Goal: Find specific page/section: Find specific page/section

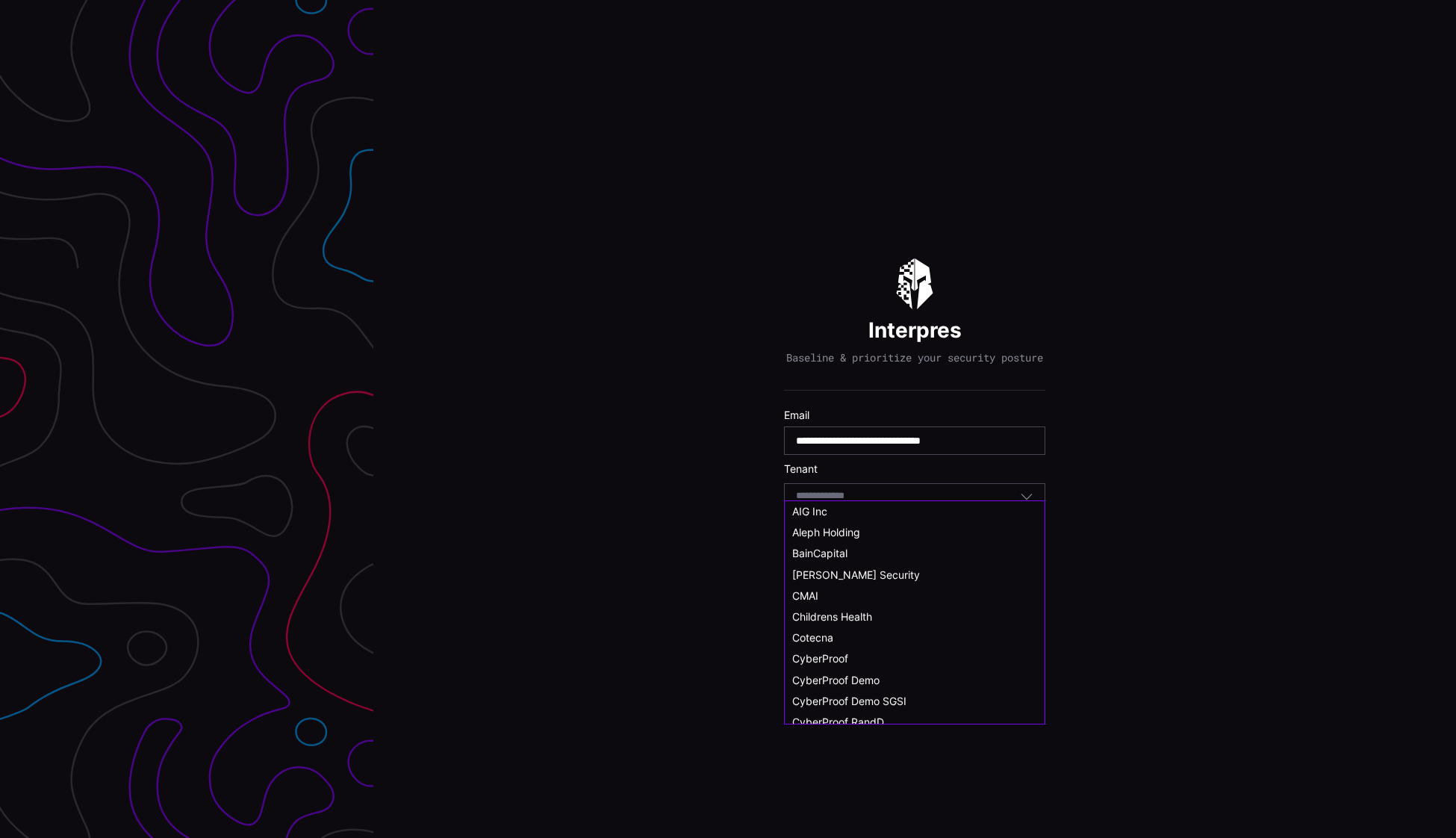
click at [850, 502] on input at bounding box center [834, 496] width 77 height 12
click at [843, 631] on span "Childrens Health" at bounding box center [832, 631] width 80 height 12
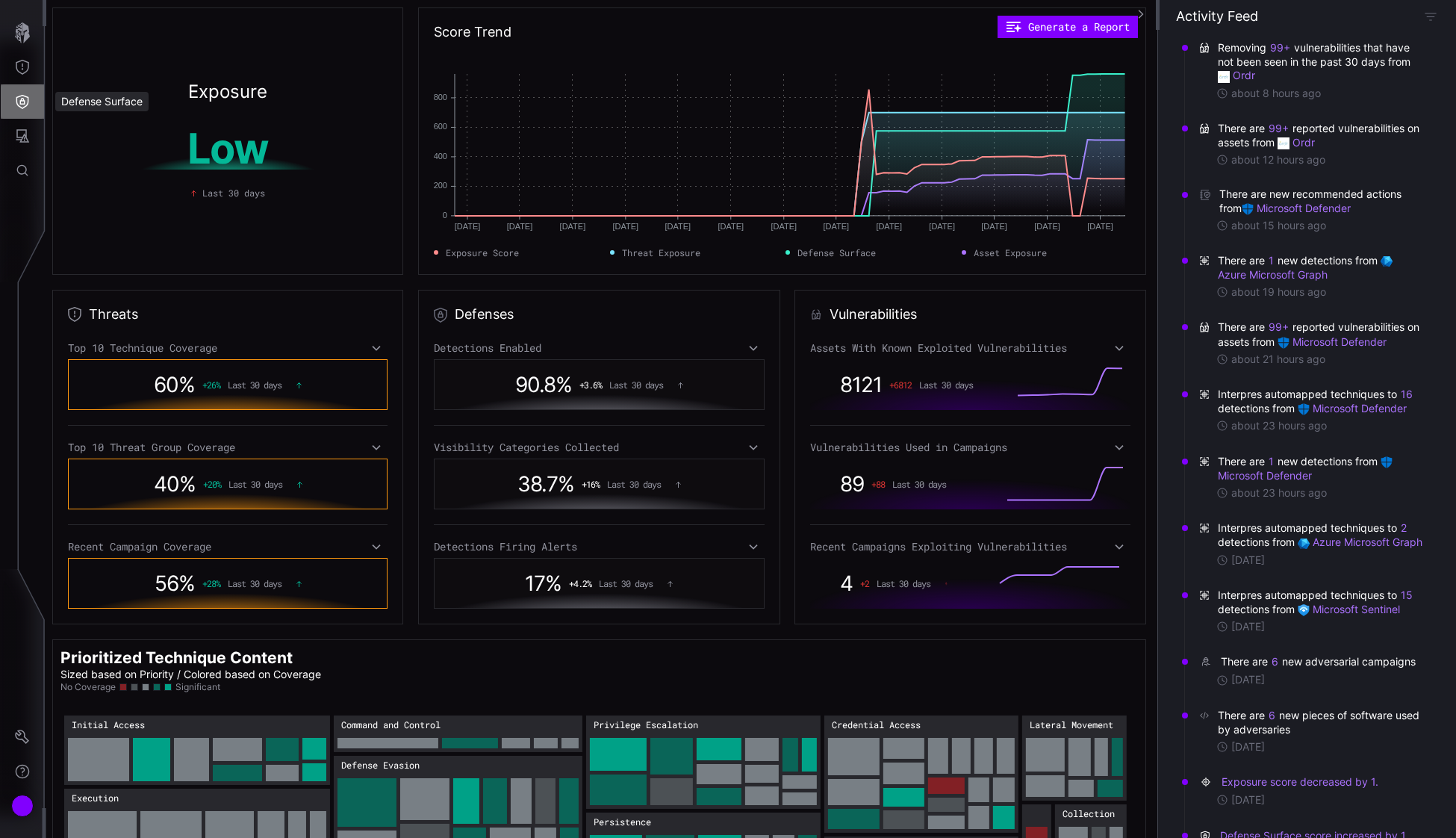
click at [31, 108] on button "Defense Surface" at bounding box center [22, 101] width 43 height 34
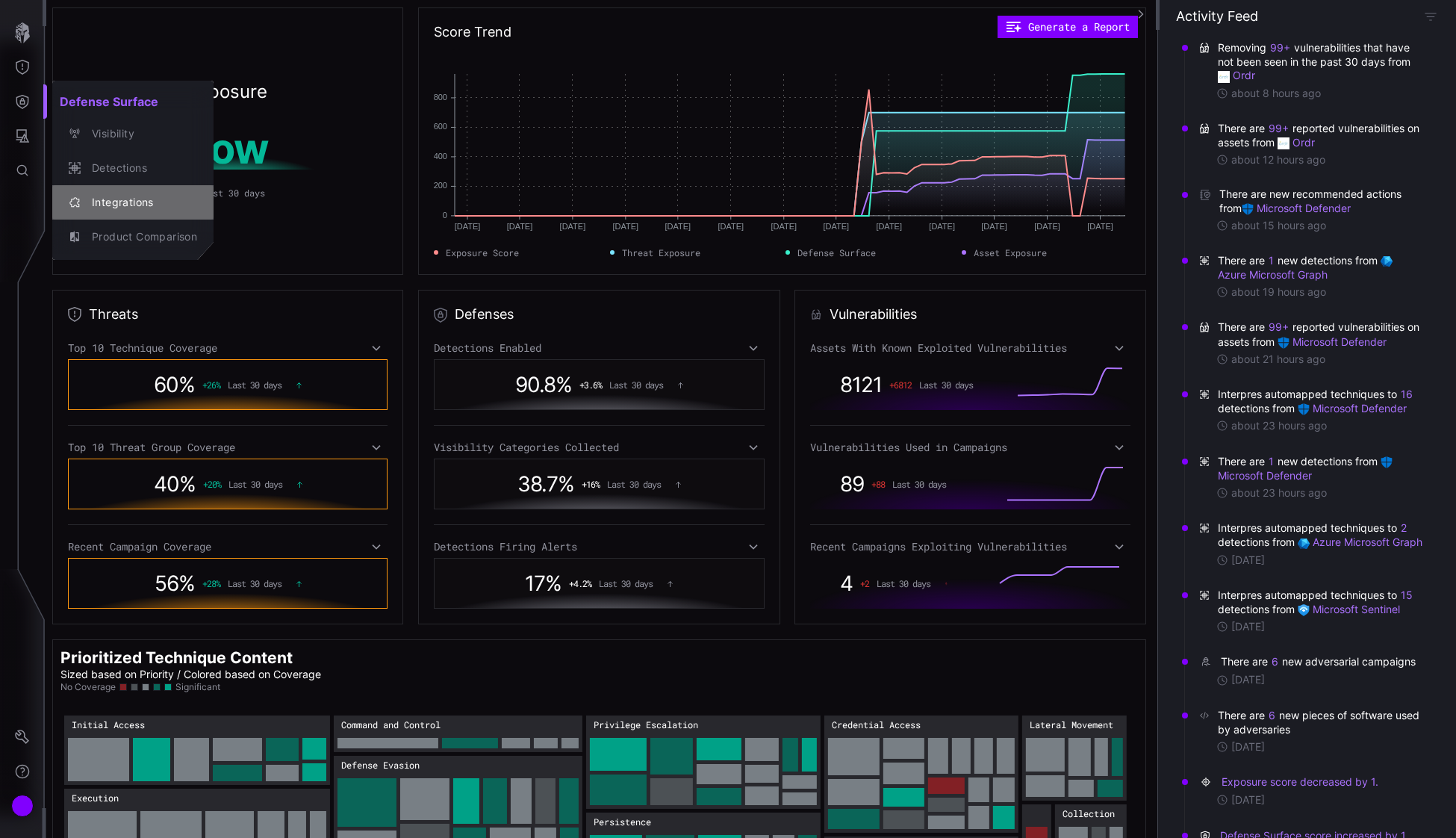
click at [110, 205] on div "Integrations" at bounding box center [141, 202] width 113 height 19
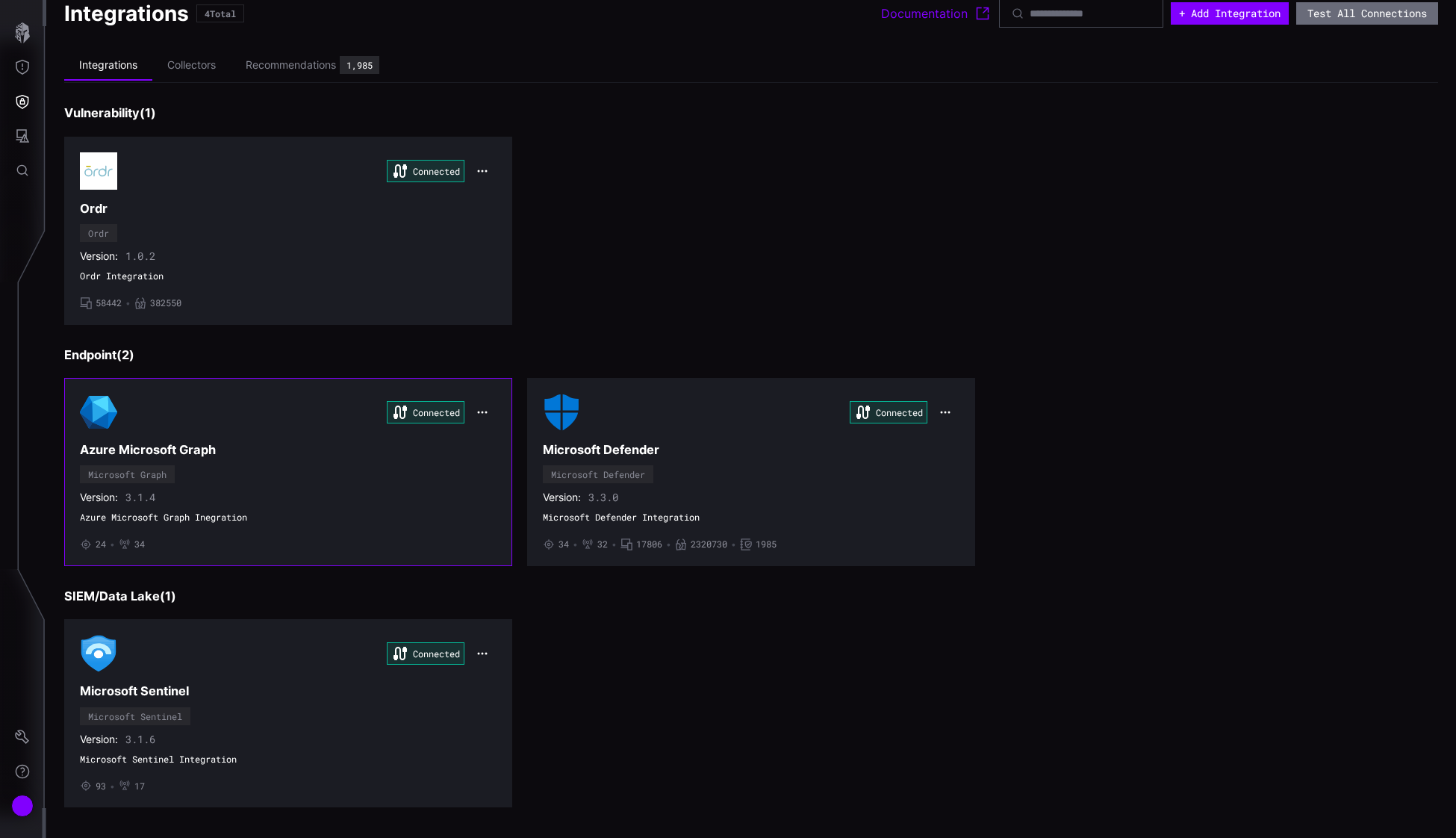
scroll to position [28, 0]
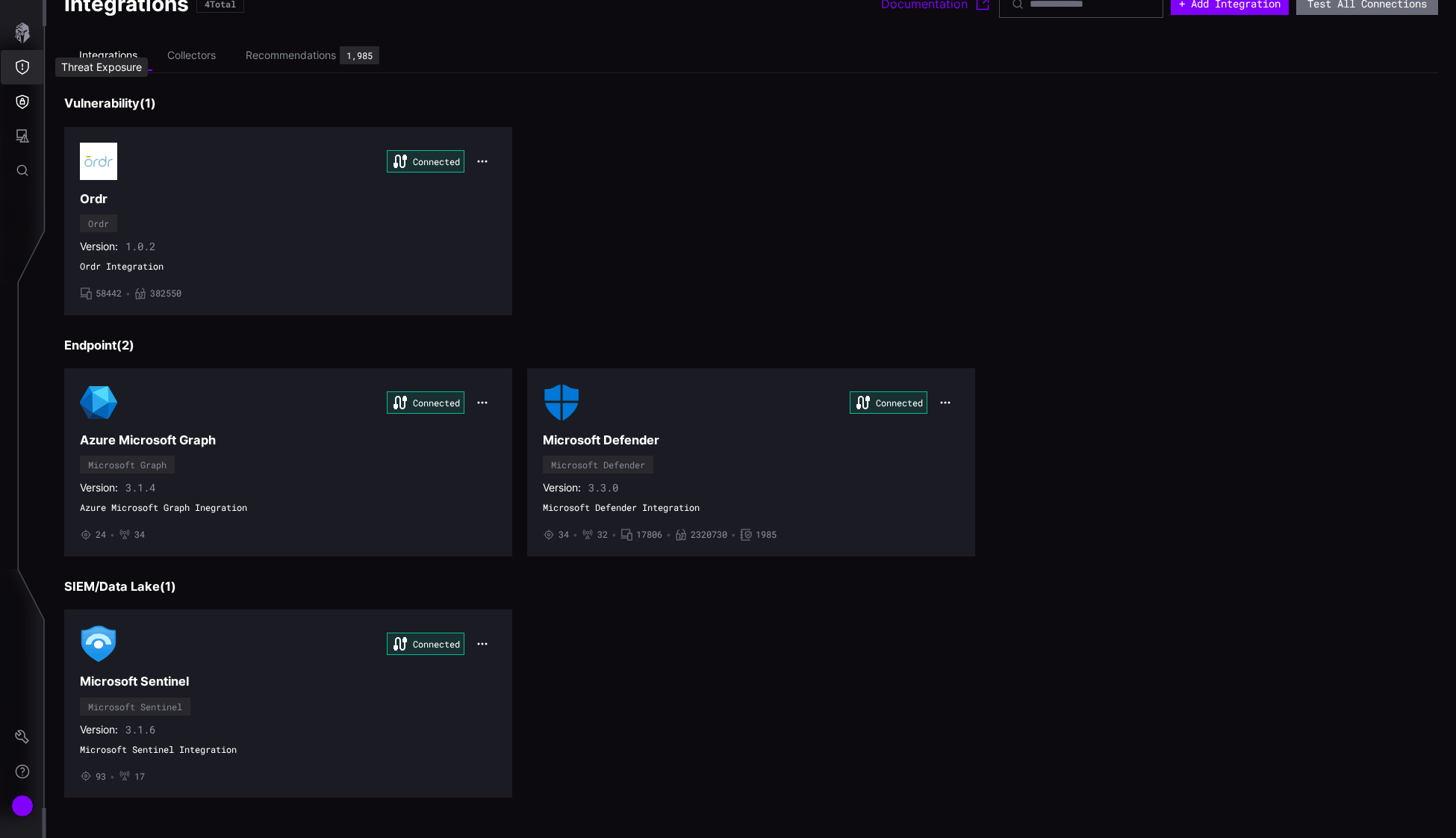
click at [21, 74] on icon "Threat Exposure" at bounding box center [22, 67] width 13 height 15
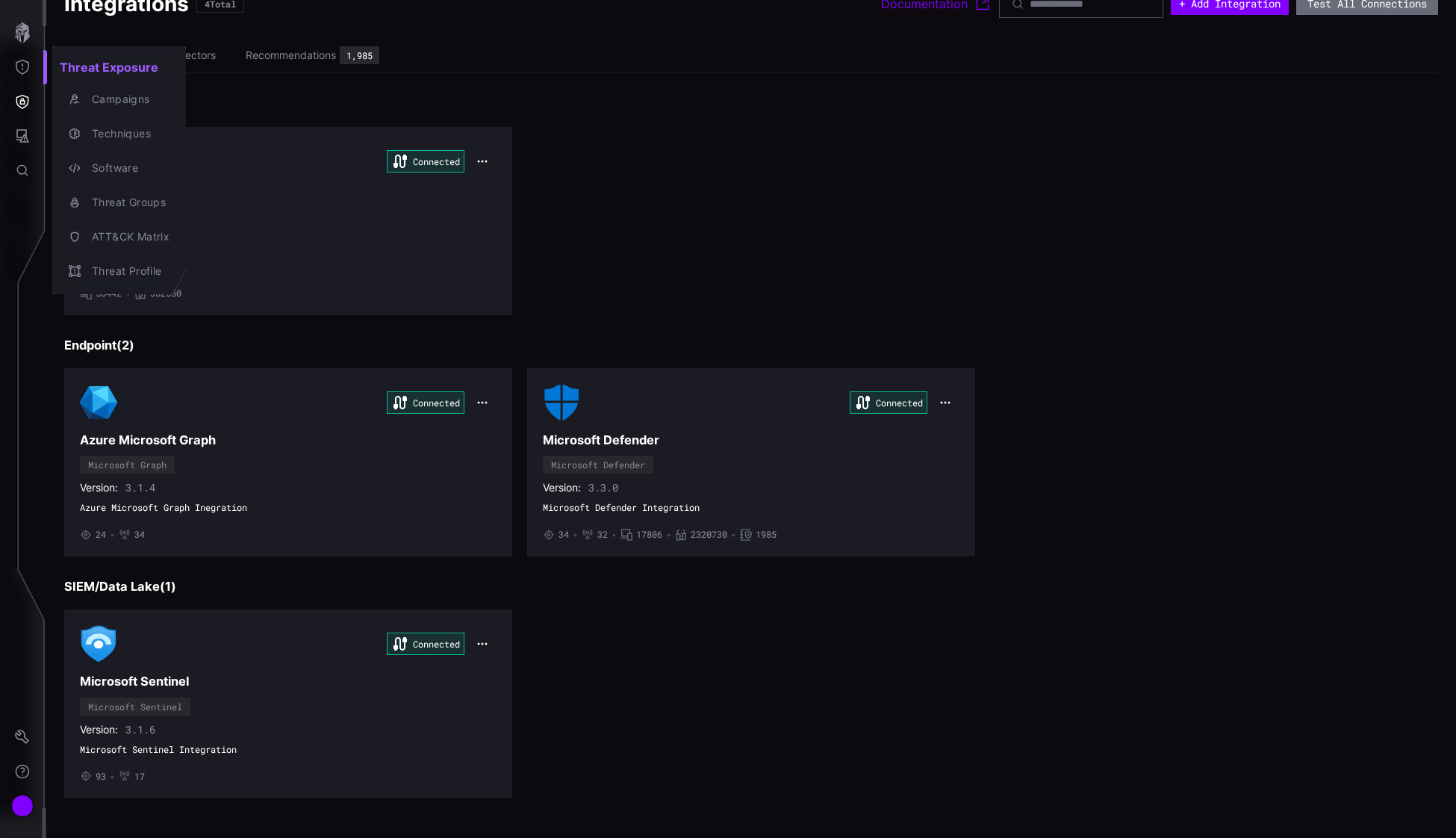
scroll to position [27, 0]
